Goal: Task Accomplishment & Management: Use online tool/utility

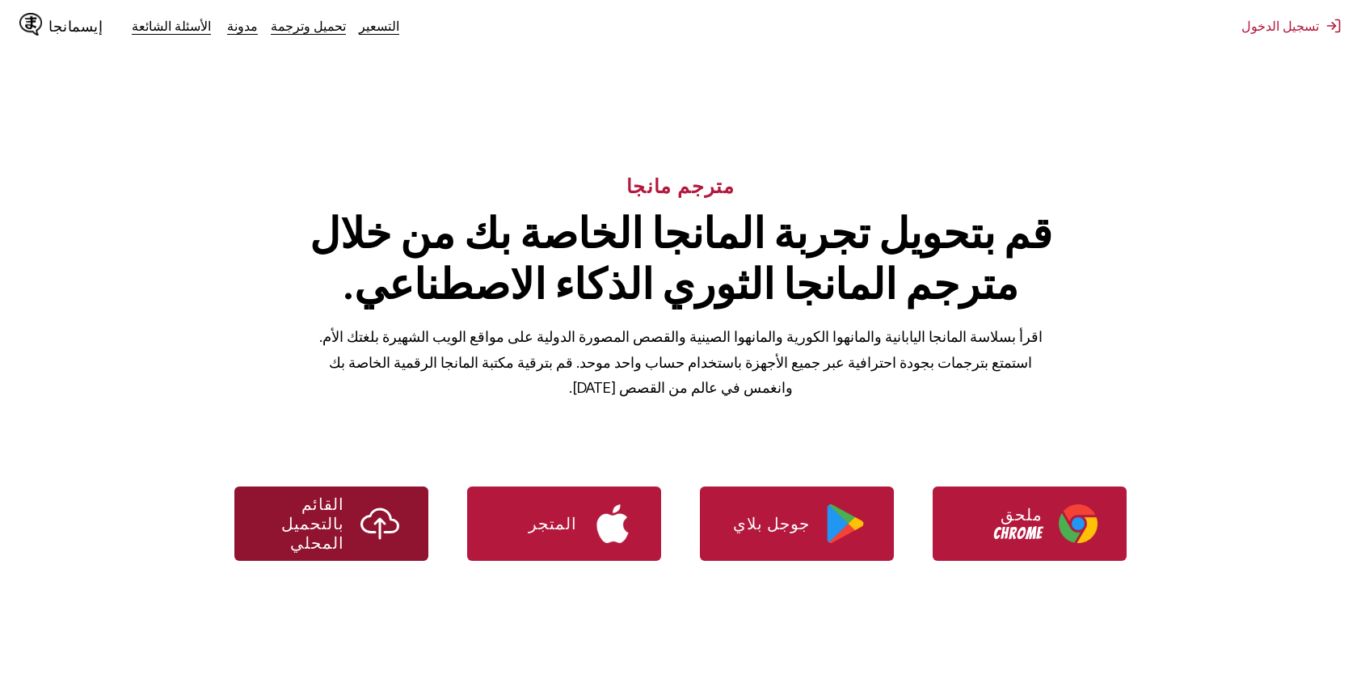
click at [373, 504] on img "استخدم أداة التحميل المحلية IsManga" at bounding box center [380, 523] width 39 height 39
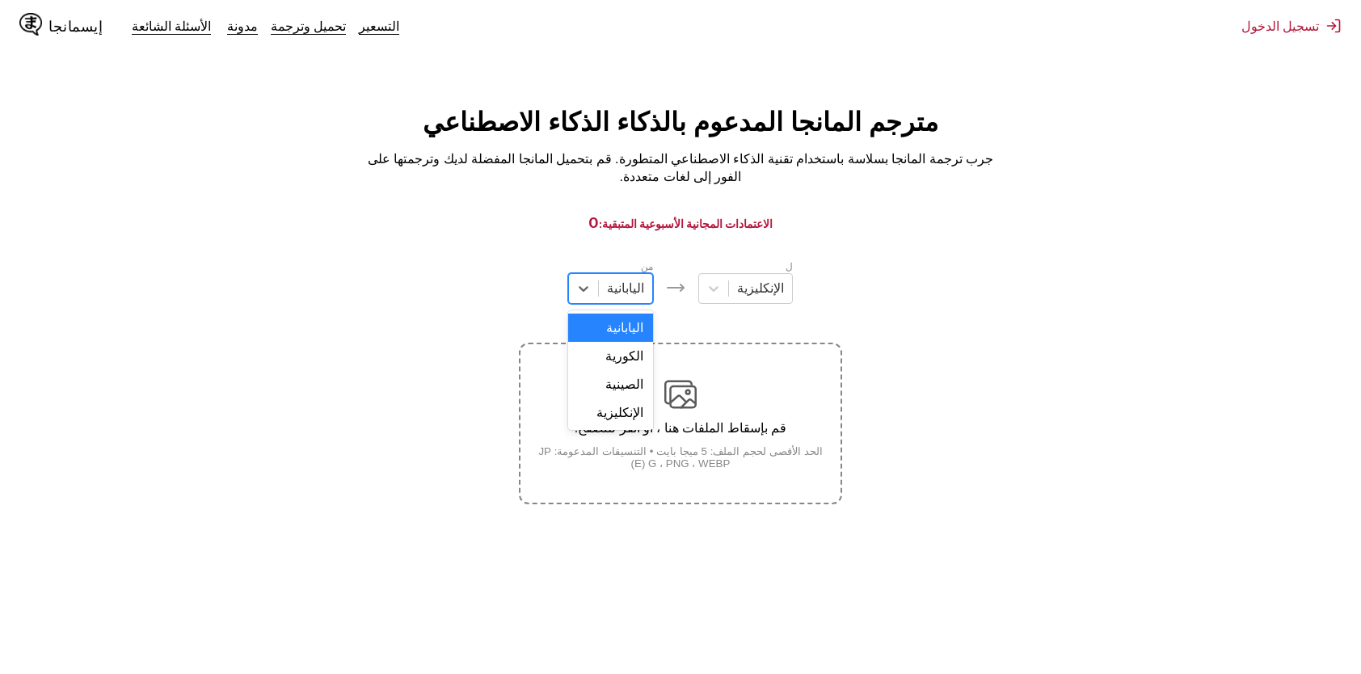
click at [630, 297] on div at bounding box center [625, 289] width 37 height 18
